Goal: Task Accomplishment & Management: Manage account settings

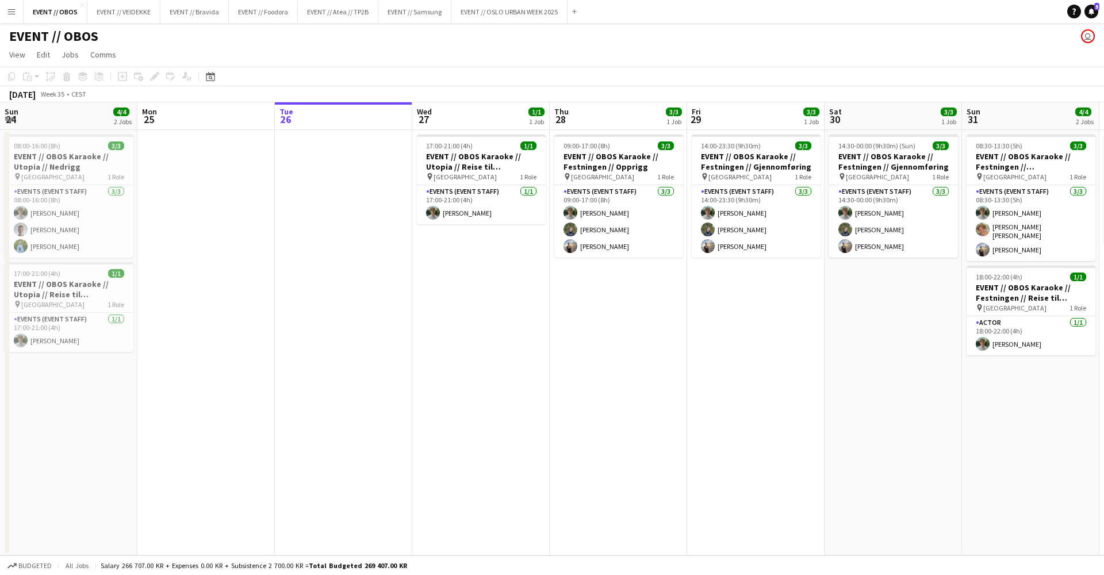
scroll to position [0, 237]
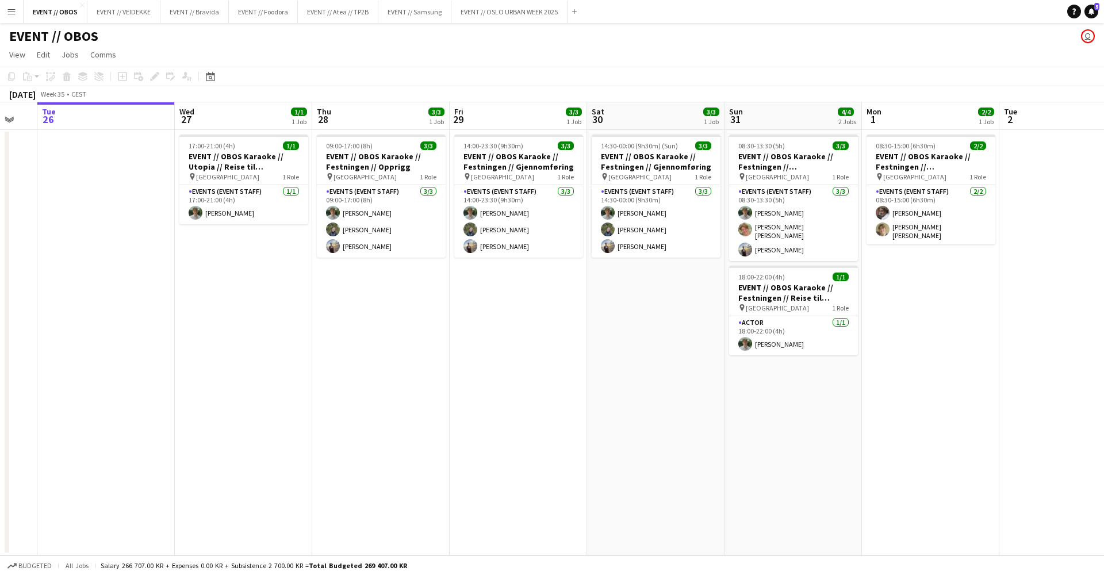
click at [237, 225] on app-date-cell "17:00-21:00 (4h) 1/1 EVENT // OBOS Karaoke // Utopia // Reise til [GEOGRAPHIC_D…" at bounding box center [243, 343] width 137 height 426
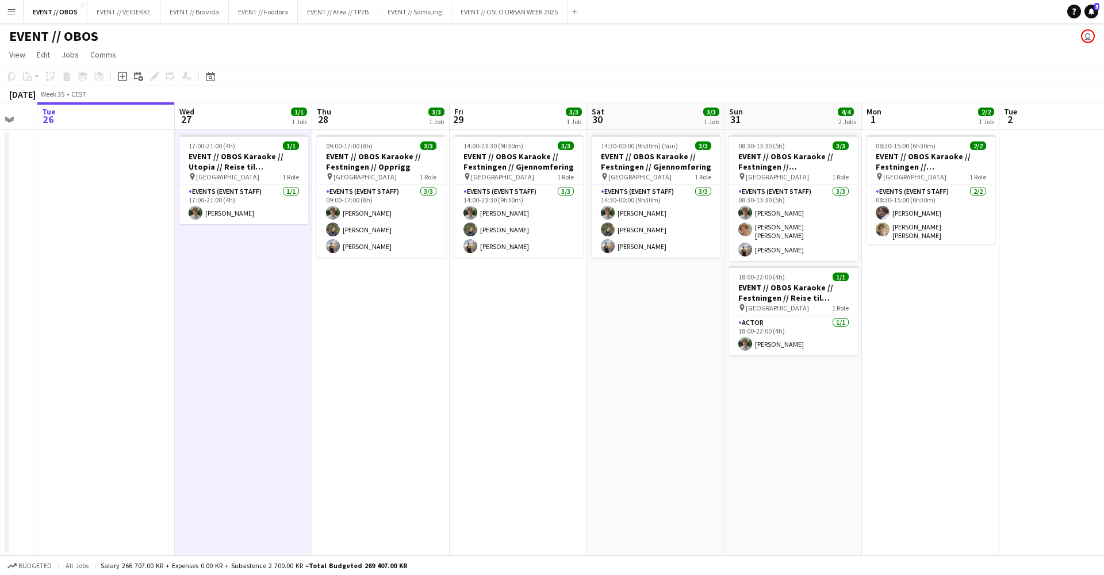
click at [332, 29] on div "EVENT // OBOS user" at bounding box center [552, 34] width 1104 height 22
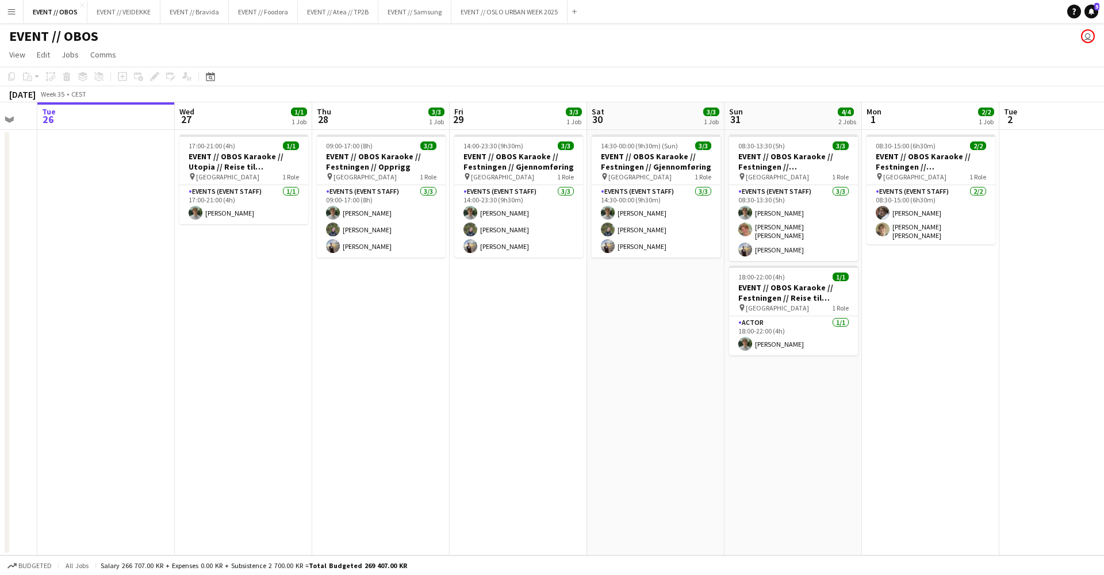
click at [334, 25] on div "EVENT // OBOS user" at bounding box center [552, 34] width 1104 height 22
click at [338, 17] on button "EVENT // Atea // TP2B Close" at bounding box center [338, 12] width 81 height 22
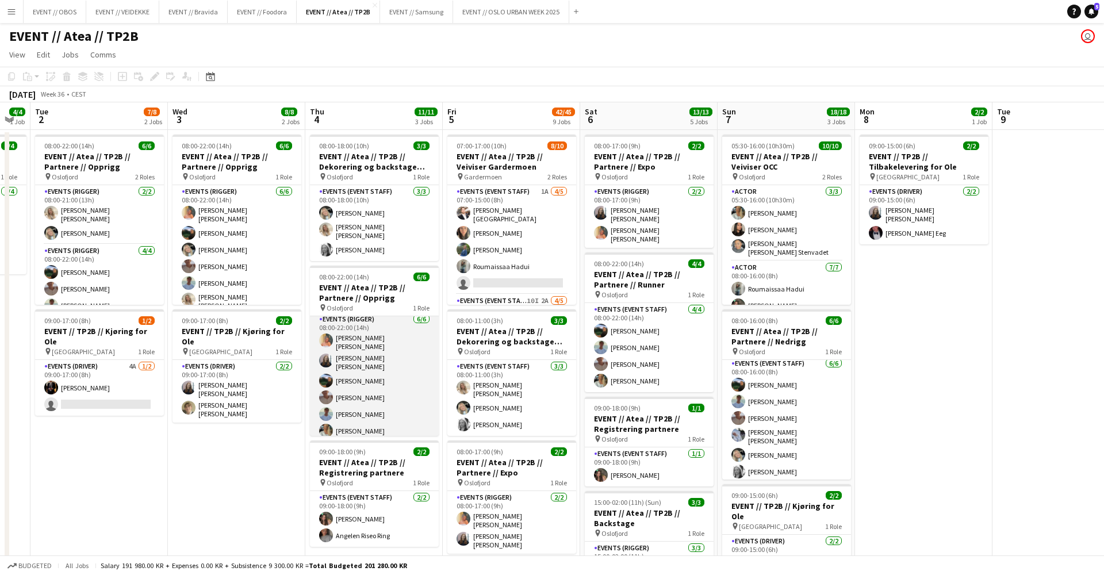
scroll to position [3, 0]
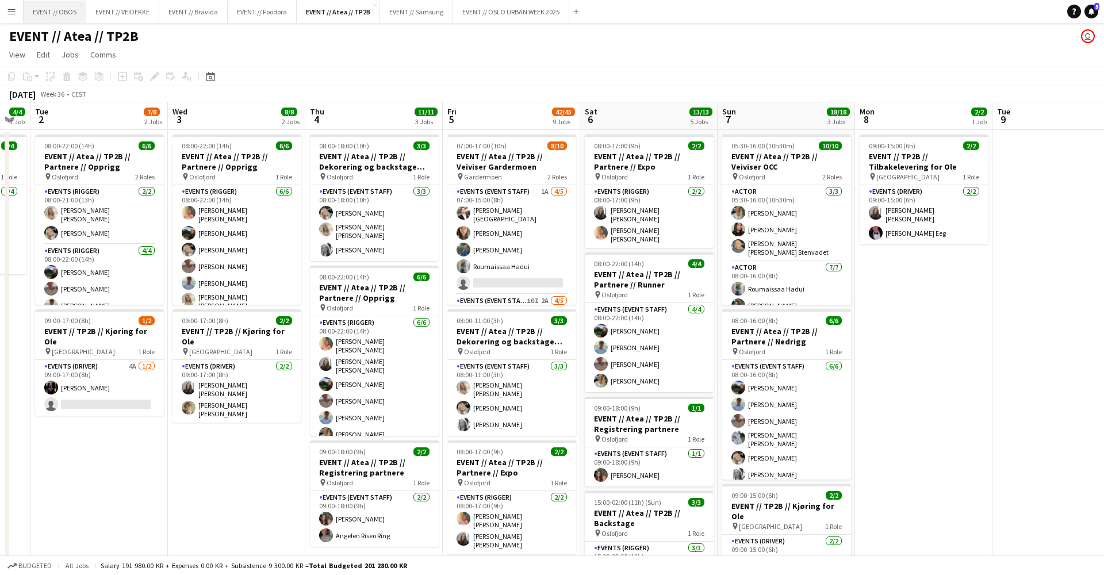
click at [39, 10] on button "EVENT // OBOS Close" at bounding box center [55, 12] width 63 height 22
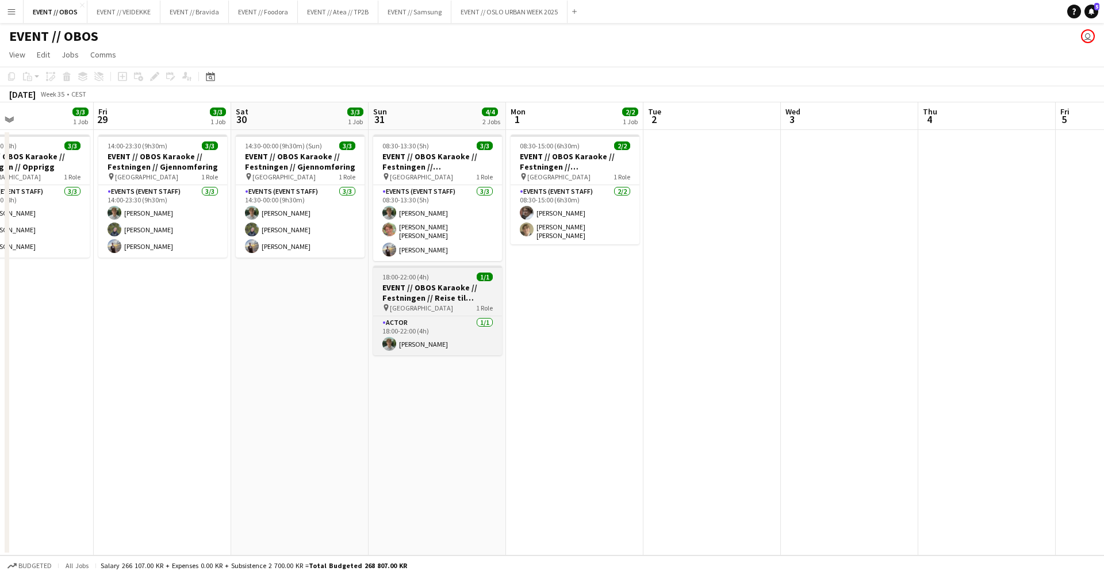
scroll to position [0, 463]
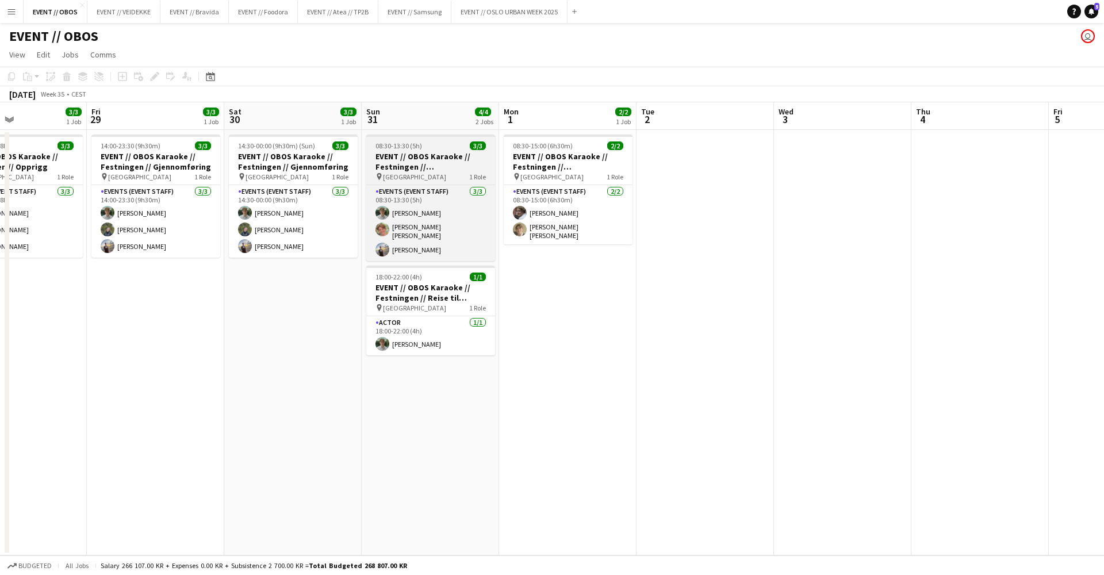
click at [451, 166] on h3 "EVENT // OBOS Karaoke // Festningen // [GEOGRAPHIC_DATA]" at bounding box center [430, 161] width 129 height 21
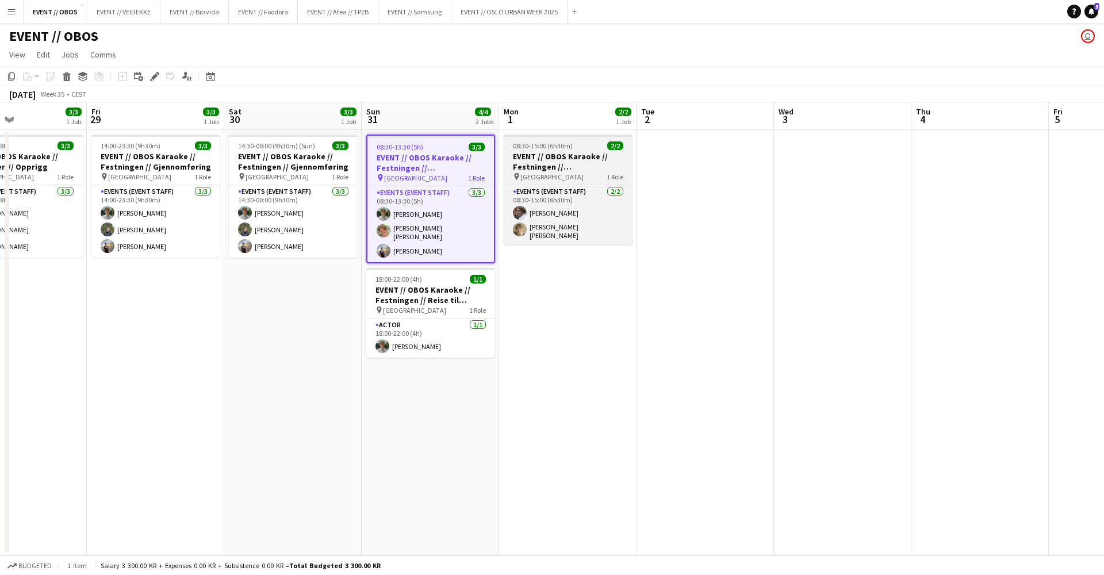
click at [531, 167] on h3 "EVENT // OBOS Karaoke // Festningen // Tilbakelevering" at bounding box center [568, 161] width 129 height 21
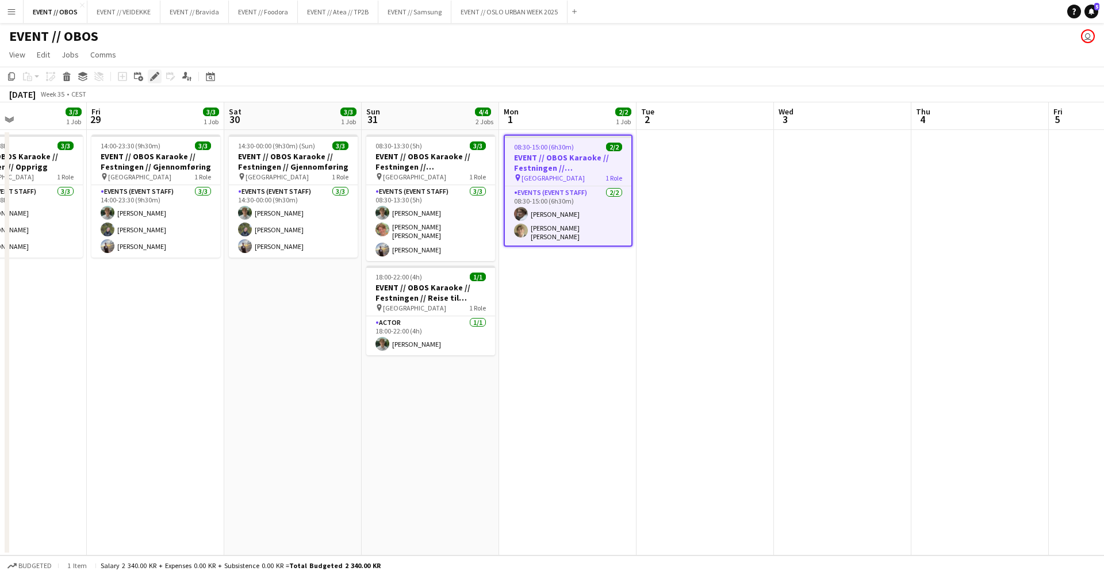
click at [154, 76] on icon at bounding box center [154, 77] width 6 height 6
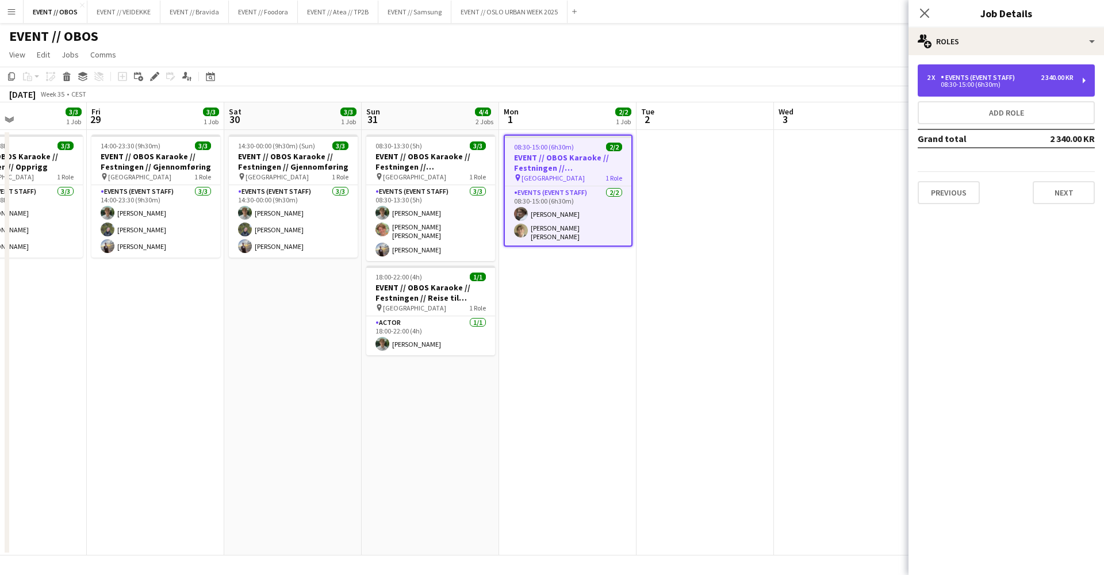
click at [953, 76] on div "Events (Event Staff)" at bounding box center [980, 78] width 79 height 8
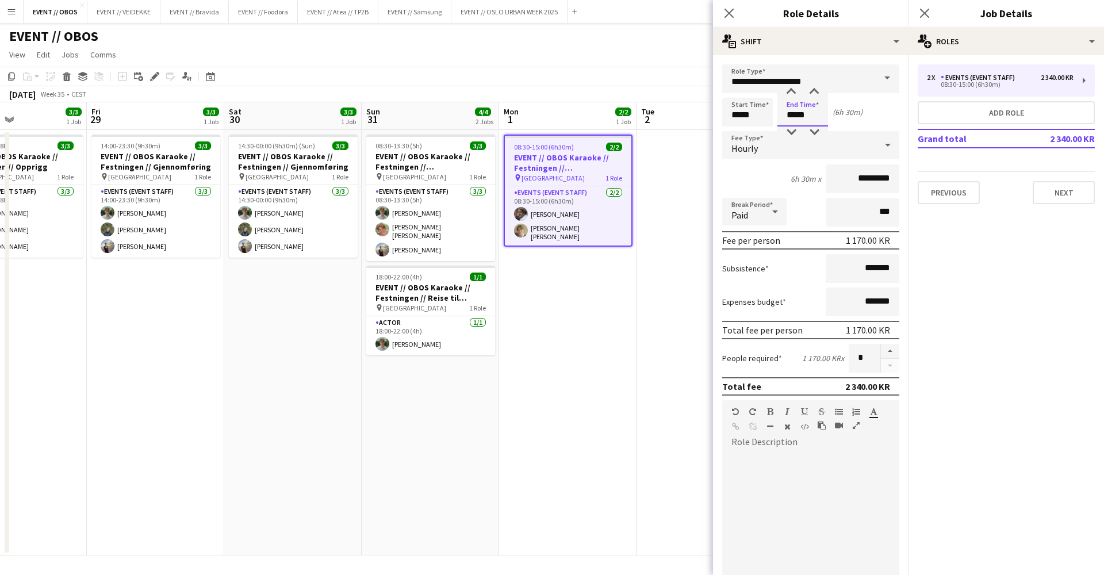
click at [808, 109] on input "*****" at bounding box center [802, 112] width 51 height 29
click at [794, 136] on div at bounding box center [791, 133] width 23 height 12
click at [815, 93] on div at bounding box center [814, 92] width 23 height 12
type input "*****"
click at [815, 93] on div at bounding box center [814, 92] width 23 height 12
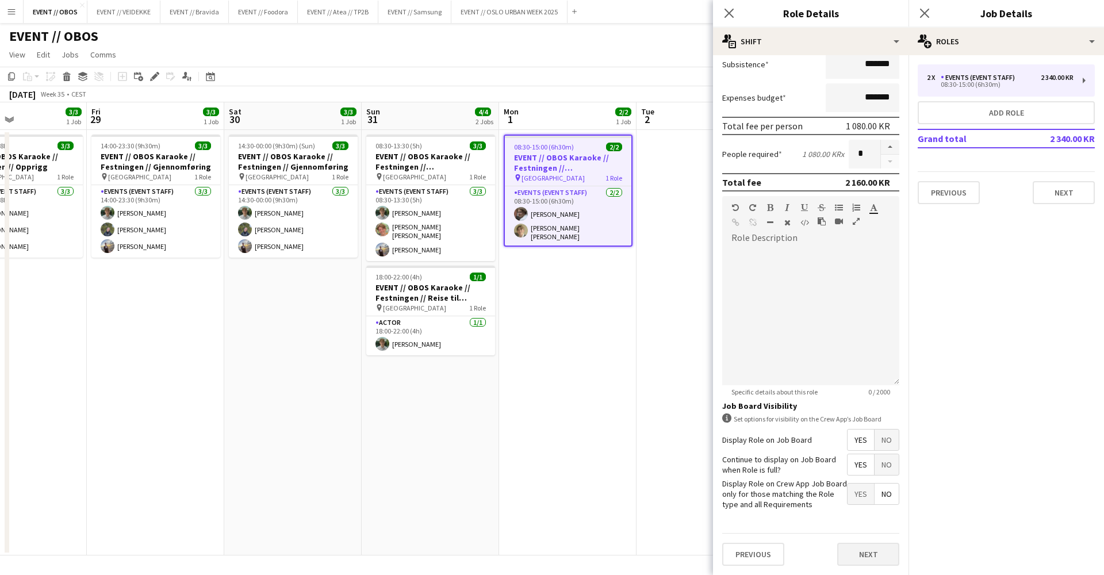
scroll to position [204, 0]
click at [859, 551] on button "Next" at bounding box center [868, 554] width 62 height 23
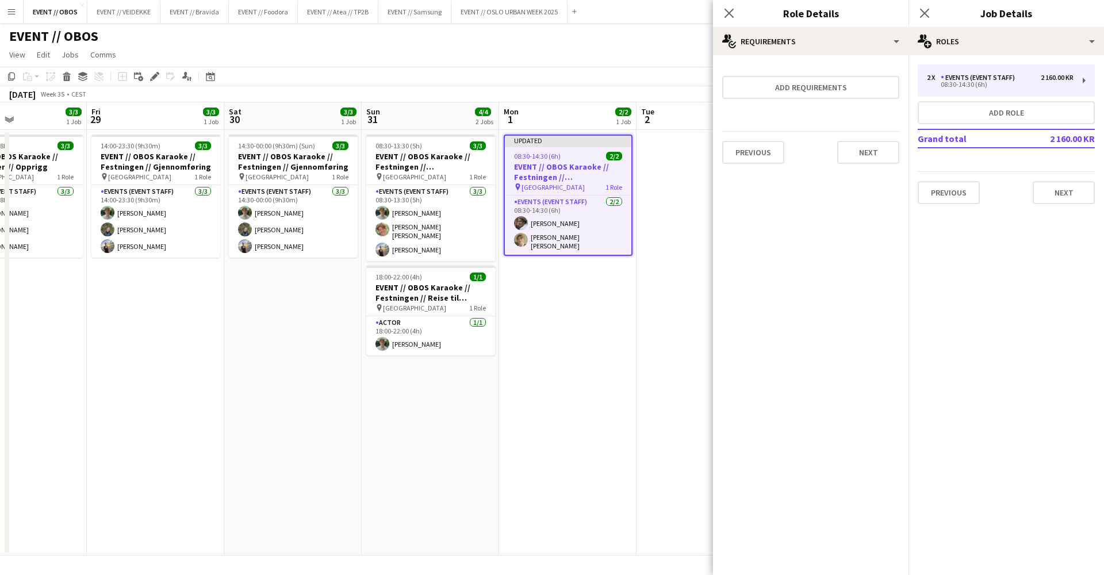
scroll to position [0, 0]
click at [597, 351] on app-date-cell "Updated 08:30-14:30 (6h) 2/2 EVENT // OBOS Karaoke // Festningen // Tilbakeleve…" at bounding box center [567, 343] width 137 height 426
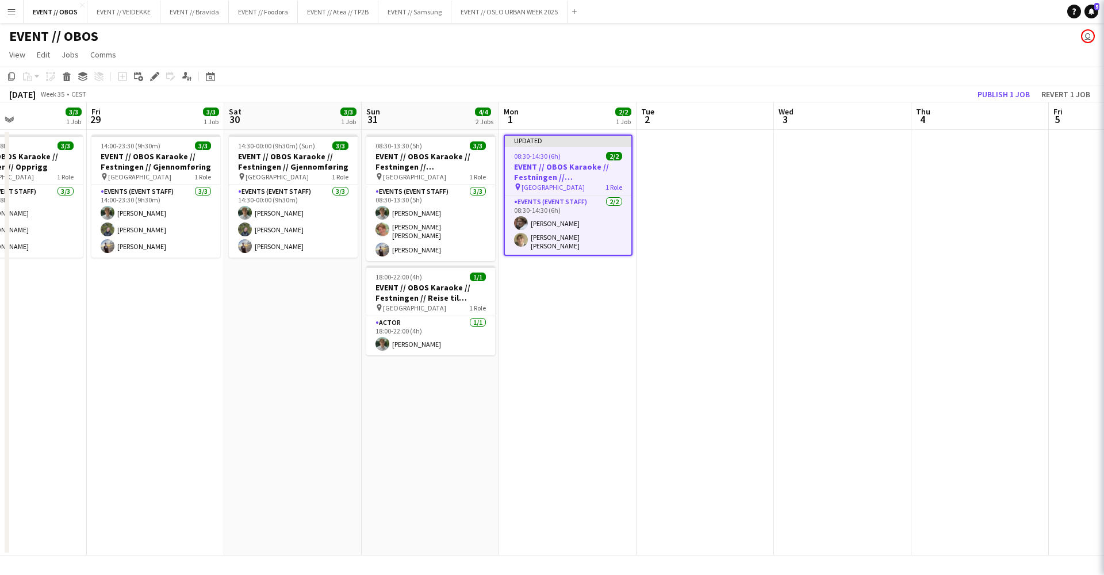
scroll to position [0, 463]
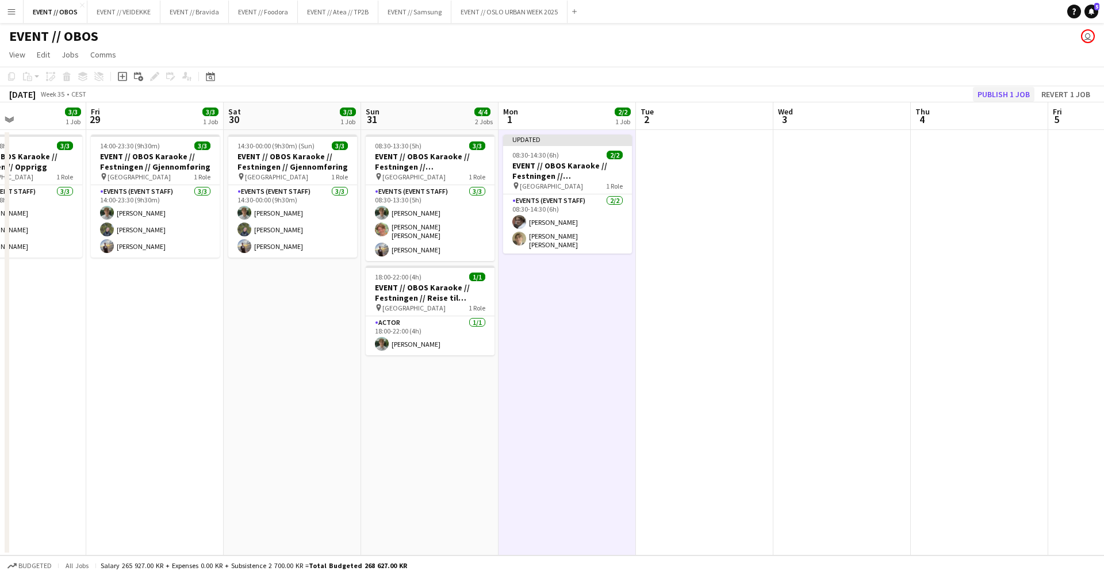
click at [998, 95] on button "Publish 1 job" at bounding box center [1004, 94] width 62 height 15
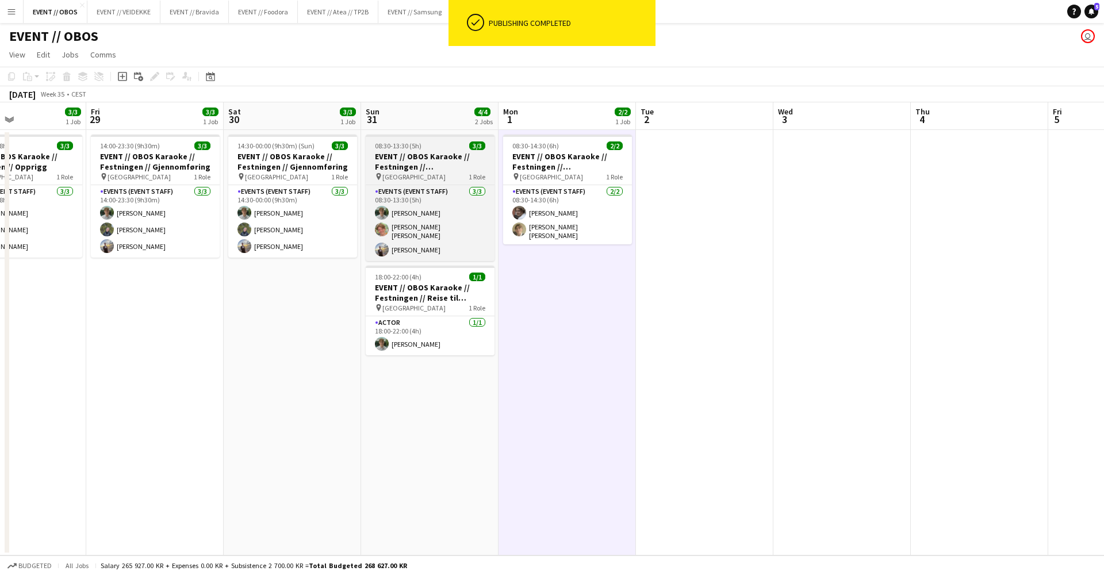
click at [403, 158] on h3 "EVENT // OBOS Karaoke // Festningen // [GEOGRAPHIC_DATA]" at bounding box center [430, 161] width 129 height 21
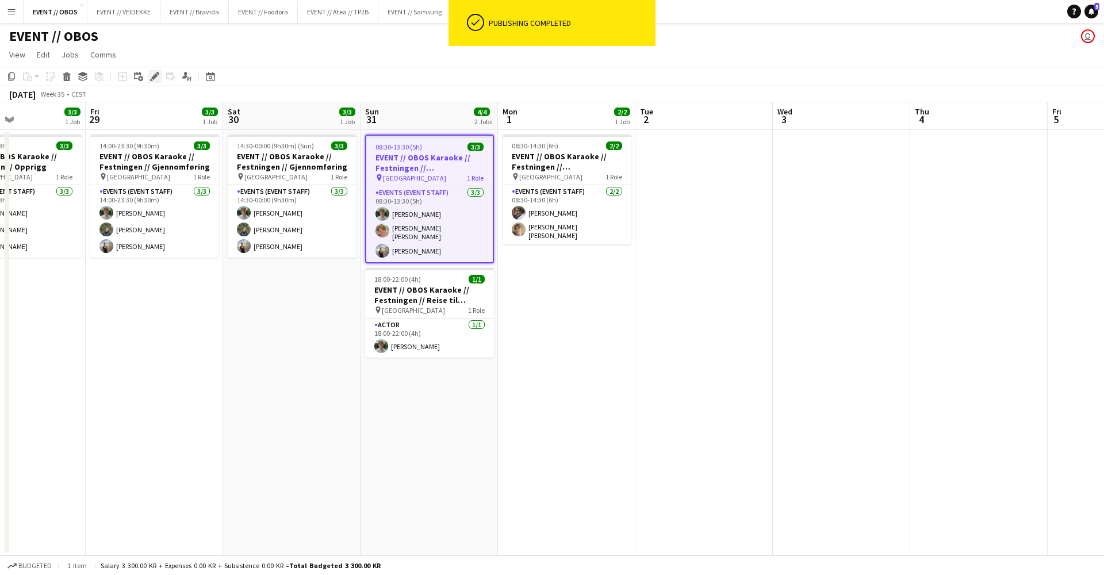
click at [155, 79] on icon "Edit" at bounding box center [154, 76] width 9 height 9
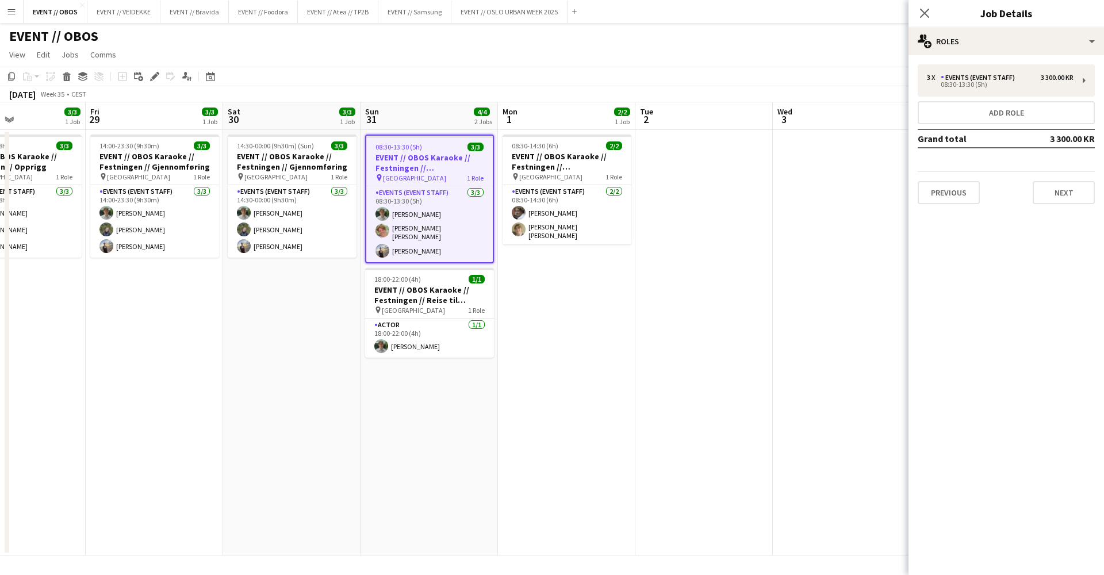
click at [934, 61] on div "3 x Events (Event Staff) 3 300.00 KR 08:30-13:30 (5h) Add role Grand total 3 30…" at bounding box center [1007, 134] width 196 height 158
click at [935, 83] on div "08:30-13:30 (5h)" at bounding box center [1000, 85] width 147 height 6
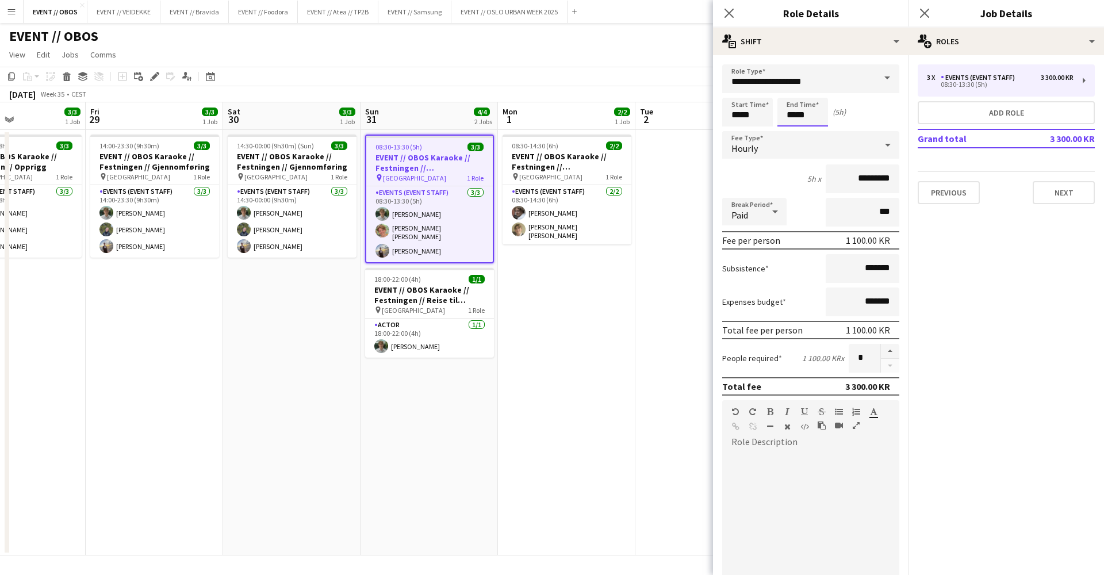
click at [818, 125] on input "*****" at bounding box center [802, 112] width 51 height 29
click at [812, 132] on div at bounding box center [814, 133] width 23 height 12
type input "*****"
click at [812, 132] on div at bounding box center [814, 133] width 23 height 12
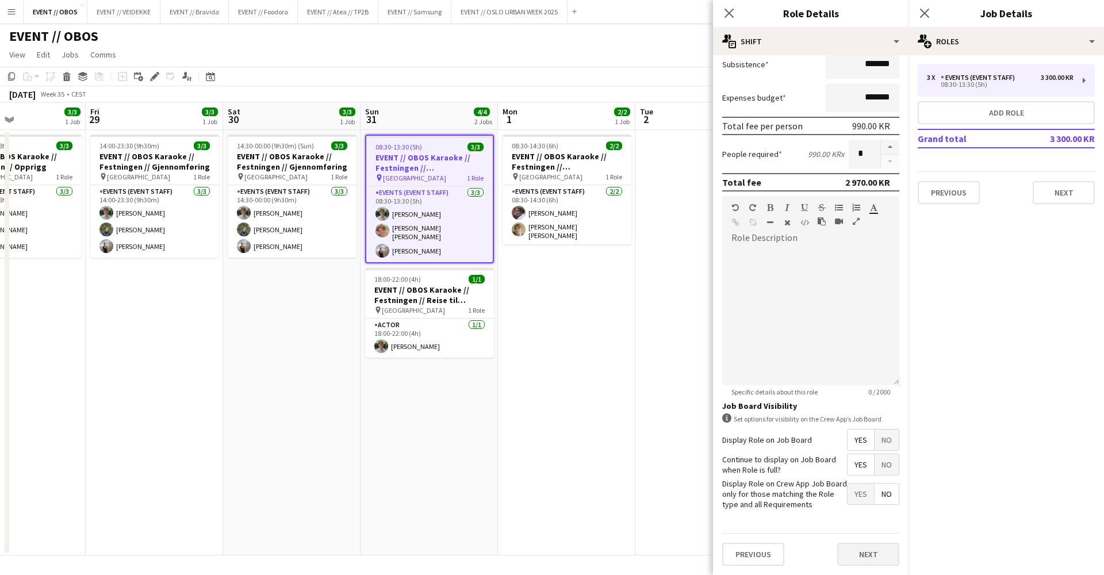
scroll to position [204, 0]
click at [861, 556] on button "Next" at bounding box center [868, 554] width 62 height 23
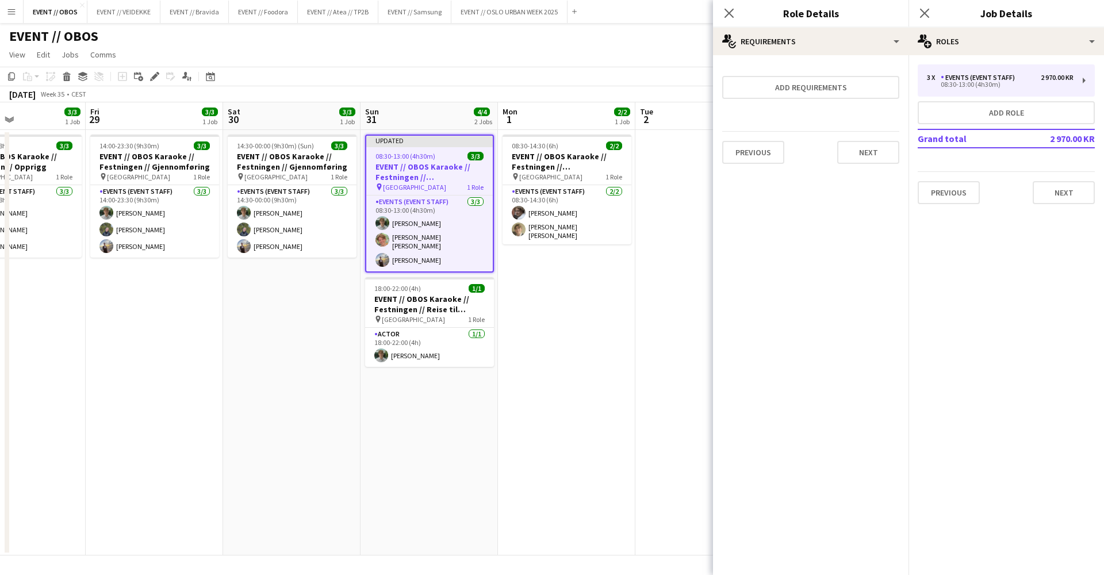
scroll to position [0, 0]
click at [865, 165] on div "Previous Next" at bounding box center [810, 152] width 177 height 42
click at [865, 152] on button "Next" at bounding box center [868, 152] width 62 height 23
click at [865, 152] on button "Finish" at bounding box center [877, 154] width 43 height 23
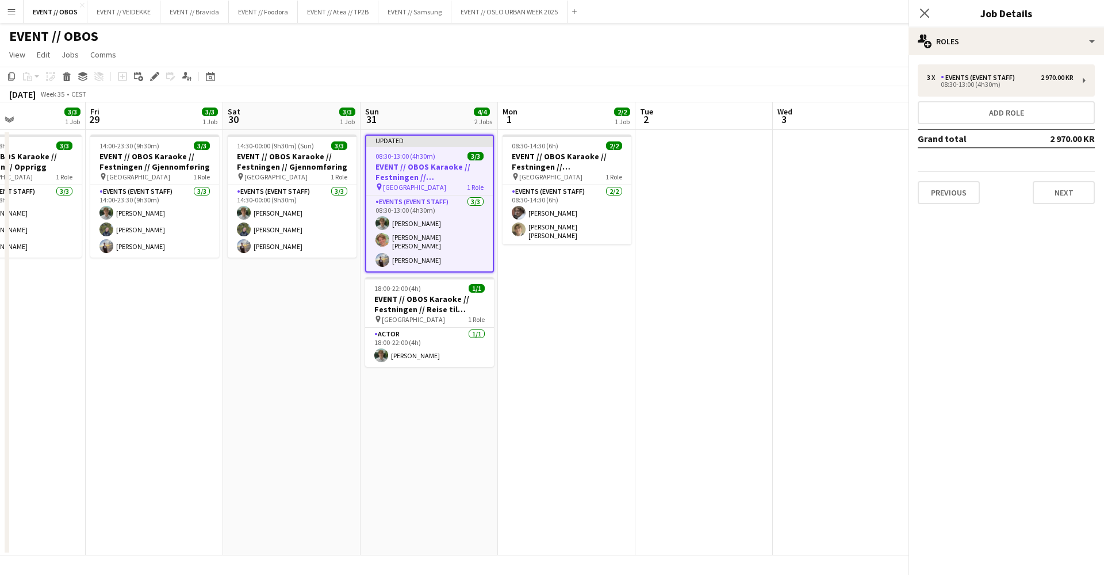
click at [865, 152] on app-date-cell at bounding box center [841, 343] width 137 height 426
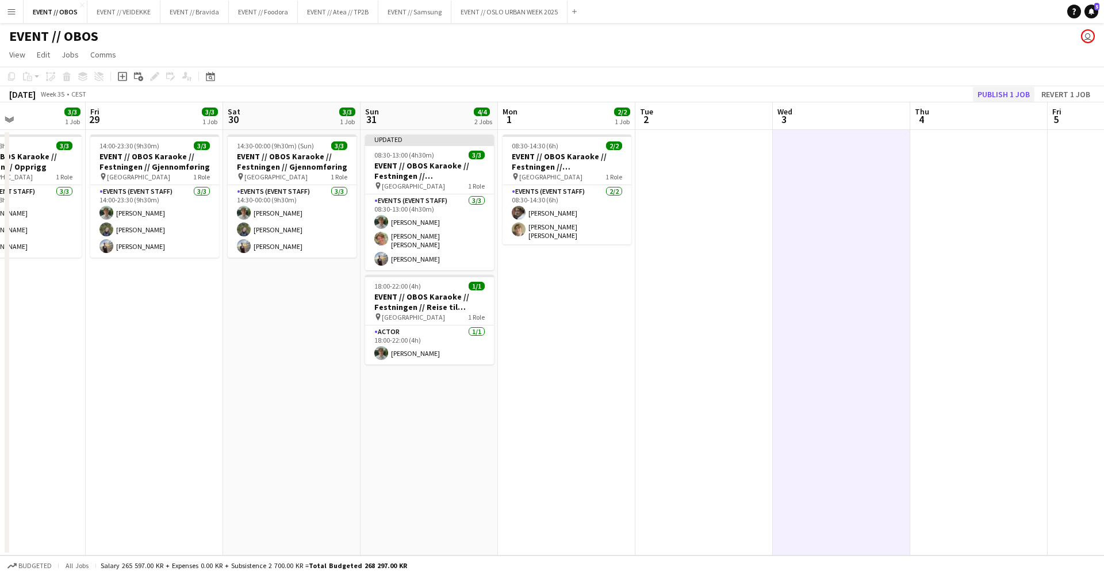
click at [1002, 90] on button "Publish 1 job" at bounding box center [1004, 94] width 62 height 15
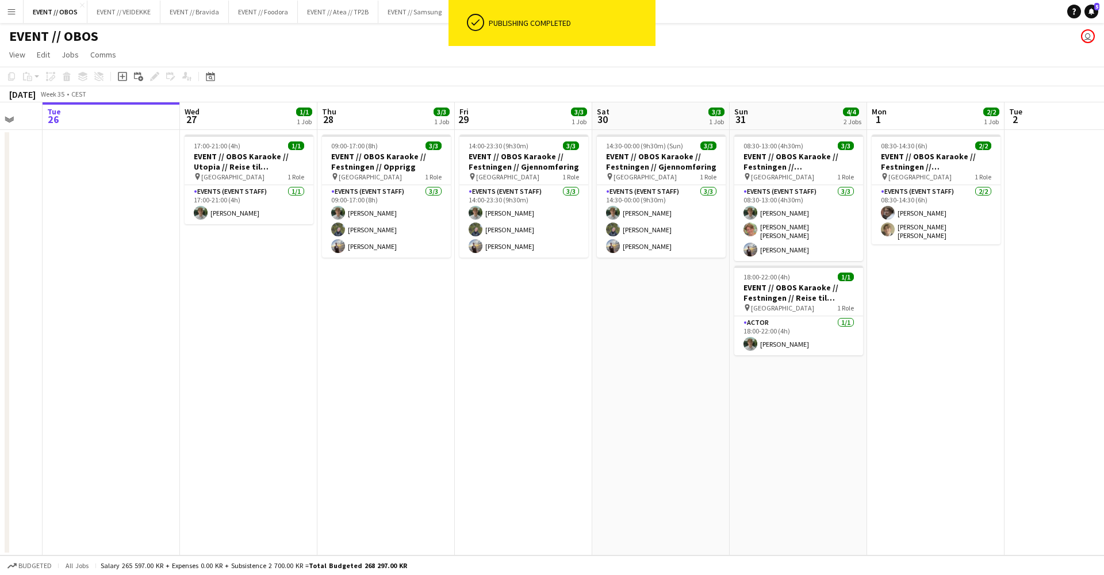
scroll to position [0, 386]
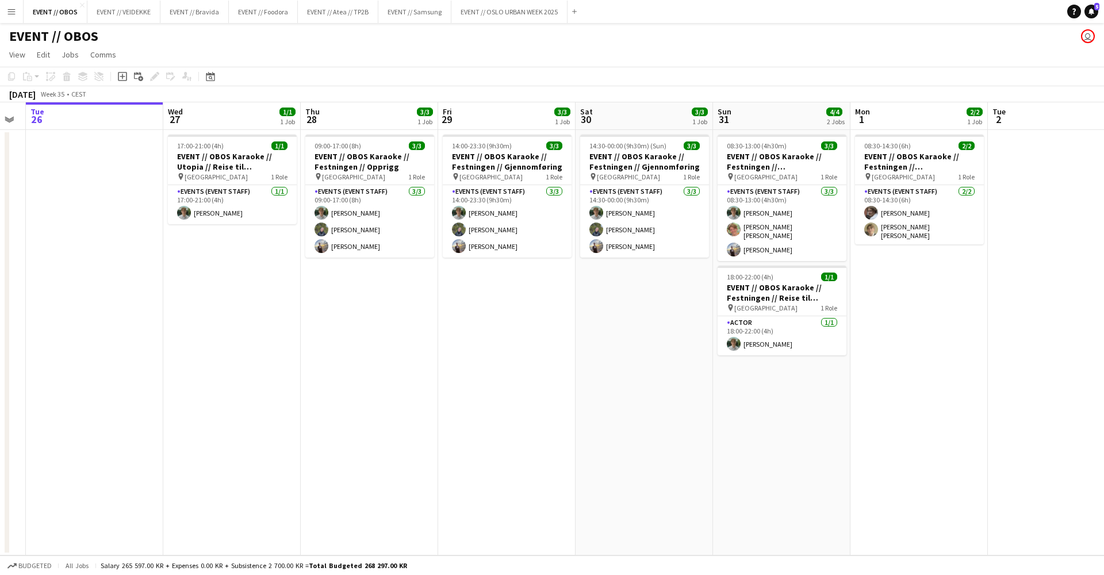
click at [274, 255] on app-date-cell "17:00-21:00 (4h) 1/1 EVENT // OBOS Karaoke // Utopia // Reise til [GEOGRAPHIC_D…" at bounding box center [231, 343] width 137 height 426
click at [427, 39] on div "EVENT // OBOS user" at bounding box center [552, 34] width 1104 height 22
click at [415, 18] on button "EVENT // Samsung Close" at bounding box center [414, 12] width 73 height 22
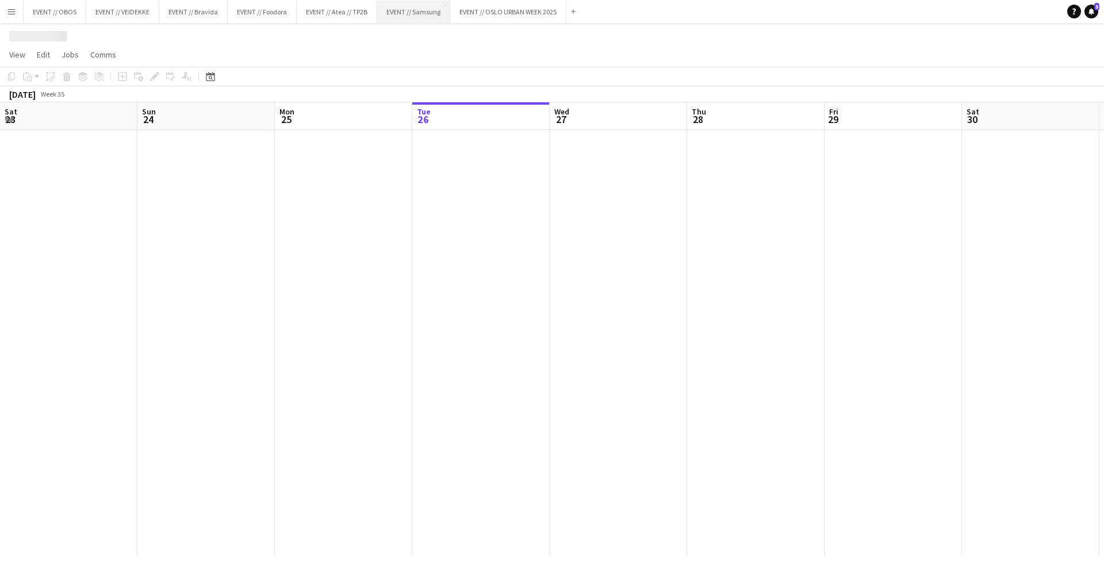
scroll to position [0, 275]
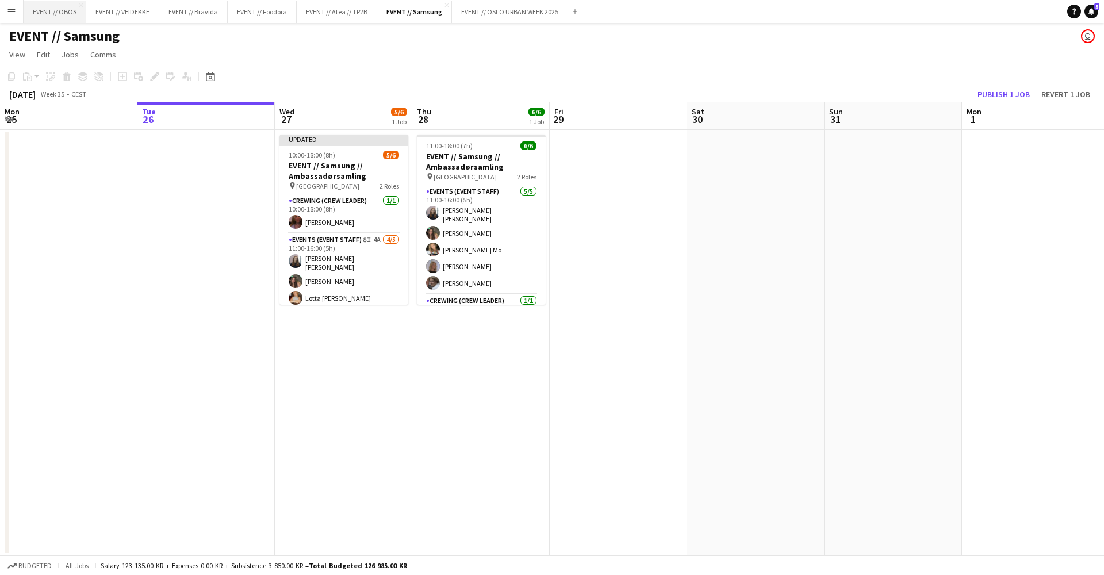
click at [53, 20] on button "EVENT // OBOS Close" at bounding box center [55, 12] width 63 height 22
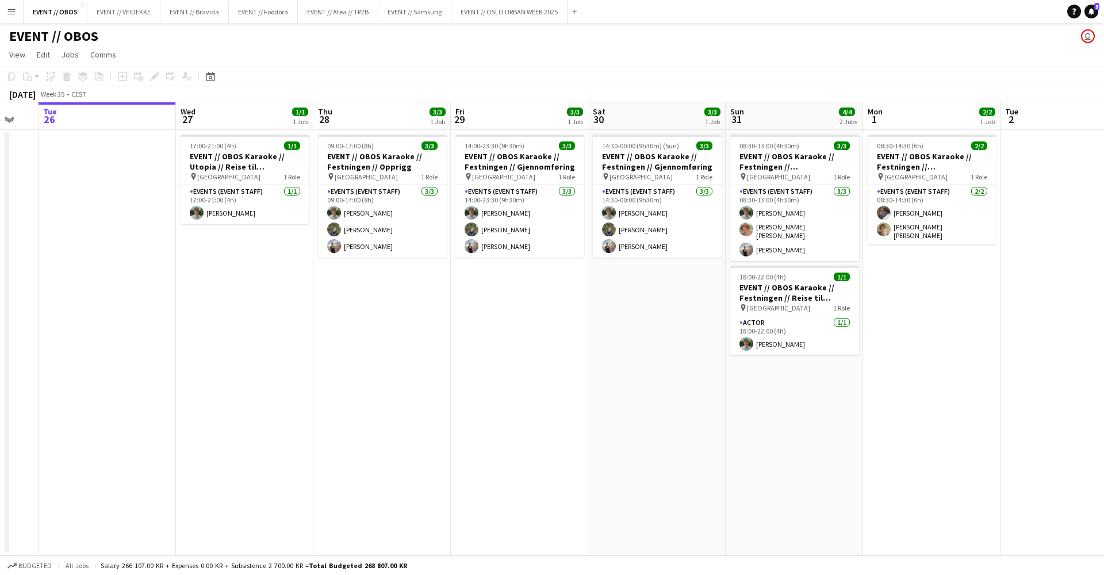
scroll to position [0, 422]
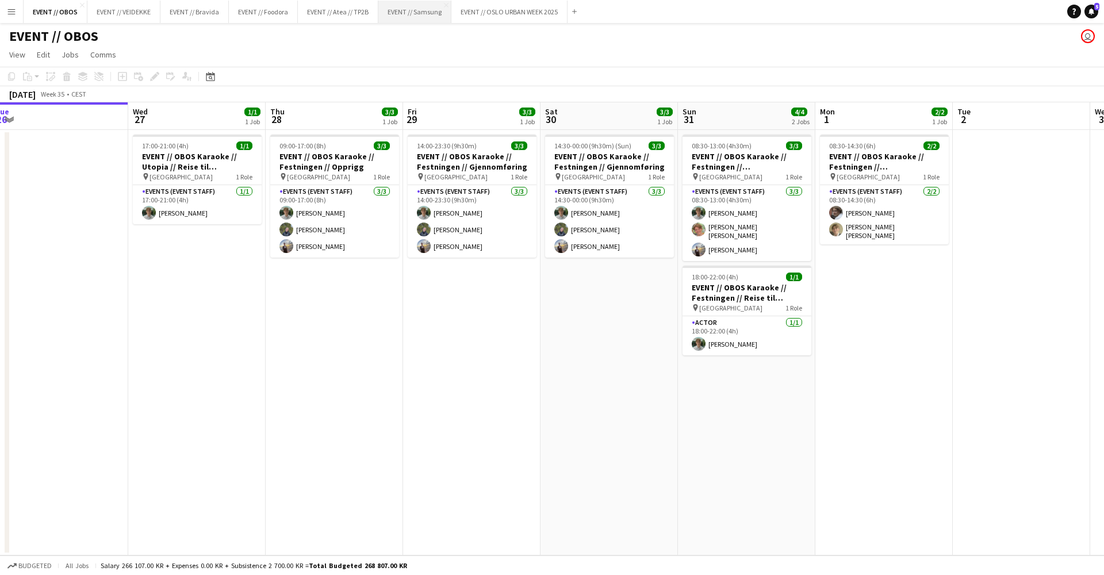
click at [417, 12] on button "EVENT // Samsung Close" at bounding box center [414, 12] width 73 height 22
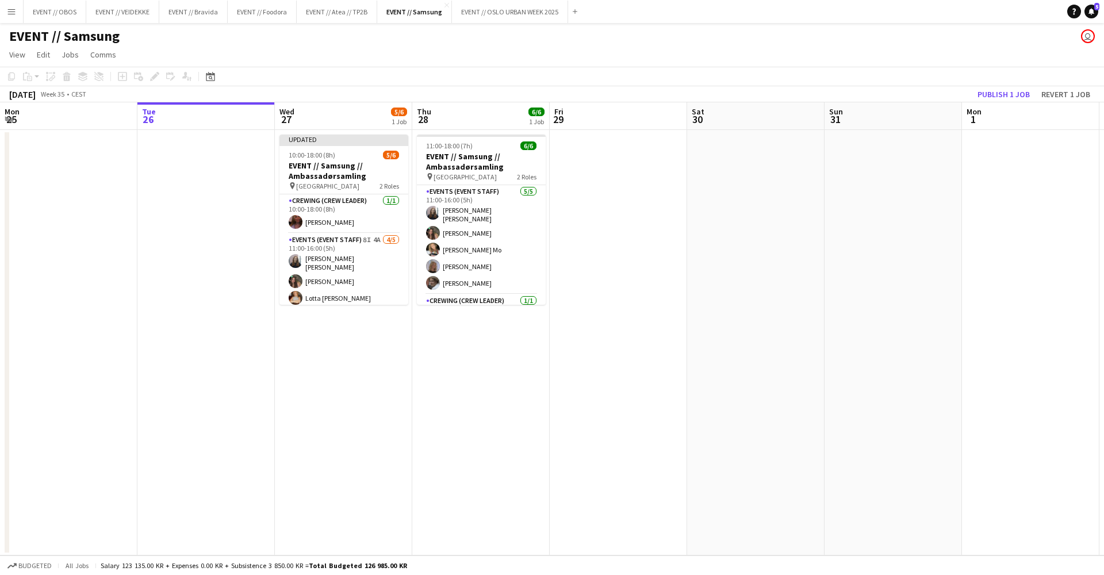
scroll to position [-1, 0]
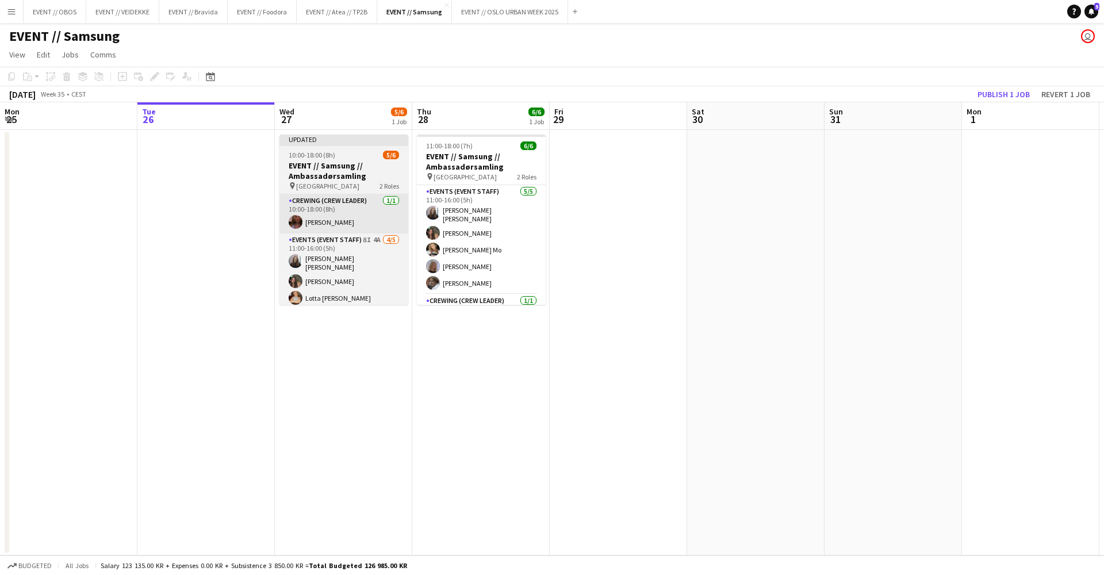
click at [320, 223] on app-card-role "Crewing (Crew Leader) [DATE] 10:00-18:00 (8h) [PERSON_NAME]" at bounding box center [343, 213] width 129 height 39
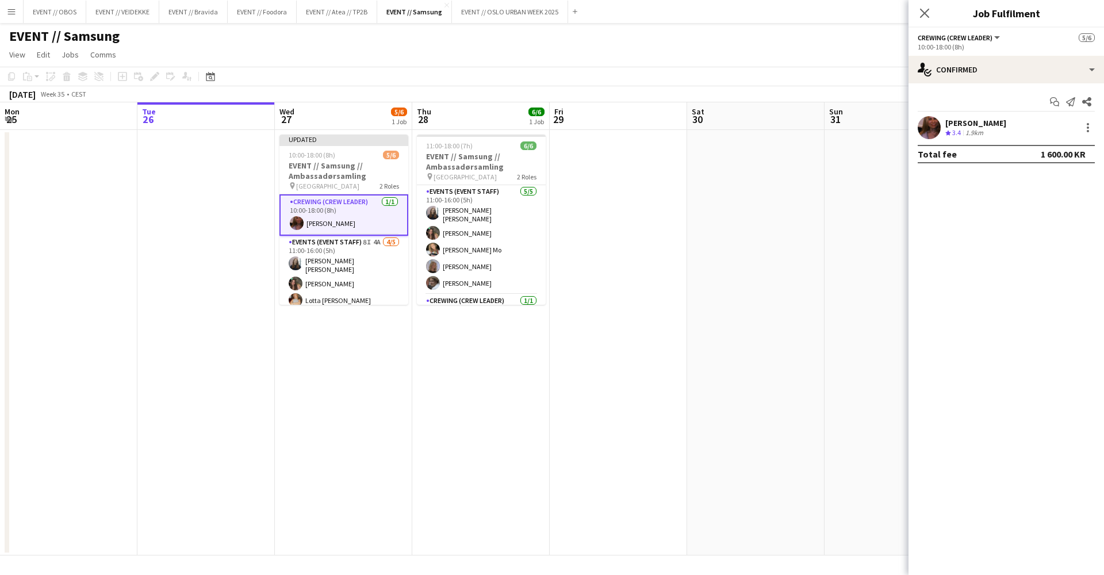
click at [932, 131] on app-user-avatar at bounding box center [929, 127] width 23 height 23
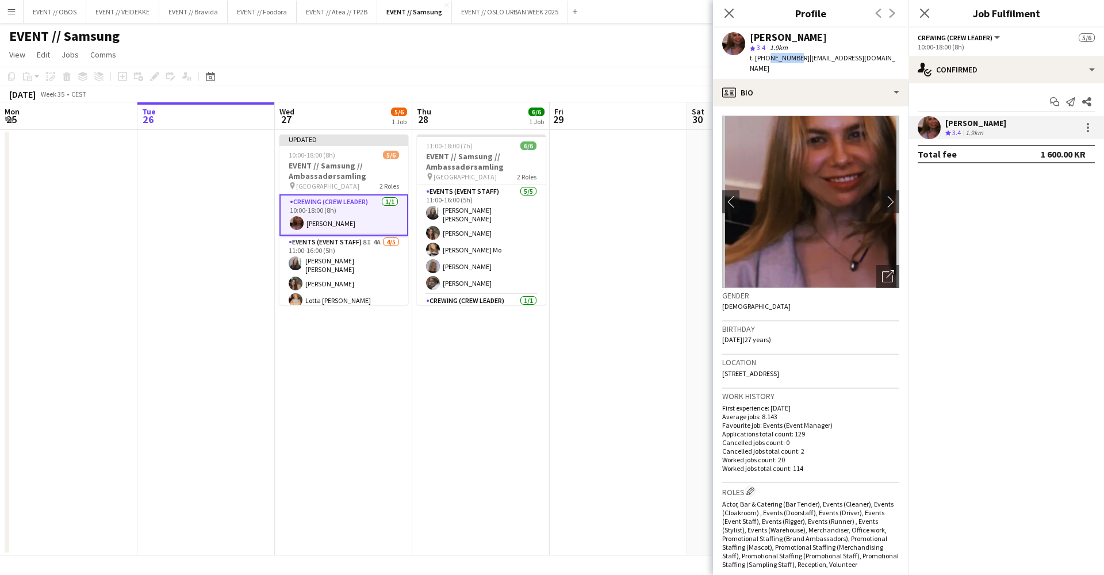
drag, startPoint x: 791, startPoint y: 59, endPoint x: 766, endPoint y: 58, distance: 24.7
click at [766, 58] on span "t. [PHONE_NUMBER]" at bounding box center [780, 57] width 60 height 9
copy span "99434030"
